Goal: Find specific page/section: Find specific page/section

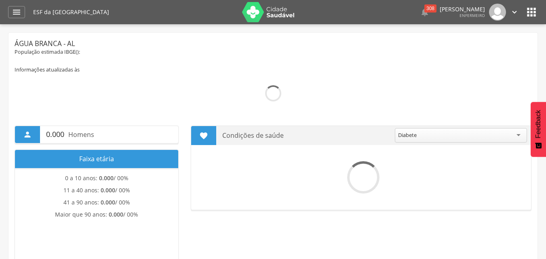
click at [264, 12] on img at bounding box center [268, 12] width 53 height 20
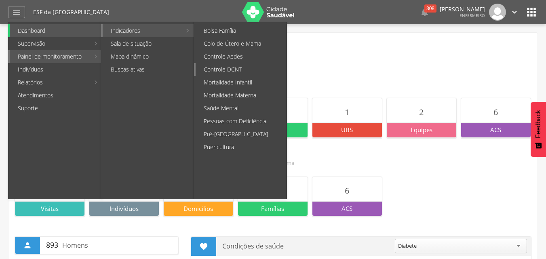
click at [237, 68] on link "Controle DCNT" at bounding box center [241, 69] width 91 height 13
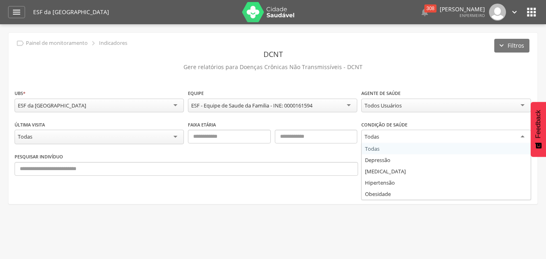
click at [423, 134] on div "Todas" at bounding box center [446, 137] width 169 height 15
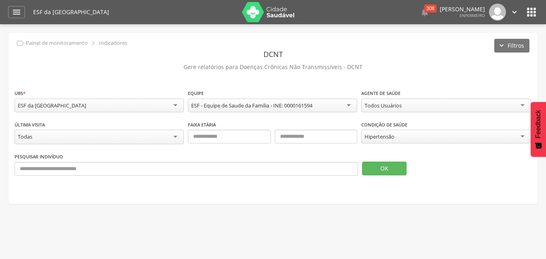
click at [442, 103] on div "Todos Usuários" at bounding box center [446, 106] width 169 height 14
click at [406, 164] on button "OK" at bounding box center [384, 169] width 44 height 14
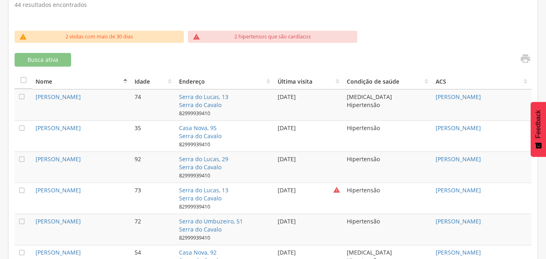
scroll to position [283, 0]
